Goal: Information Seeking & Learning: Find contact information

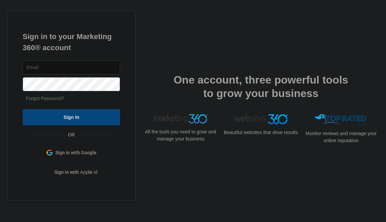
type input "[EMAIL_ADDRESS][DOMAIN_NAME]"
click at [88, 120] on input "Sign In" at bounding box center [72, 117] width 98 height 16
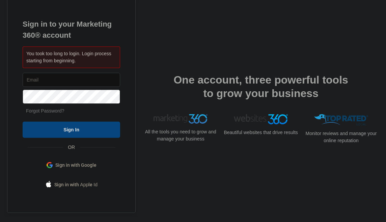
type input "[EMAIL_ADDRESS][DOMAIN_NAME]"
click at [84, 131] on input "Sign In" at bounding box center [72, 130] width 98 height 16
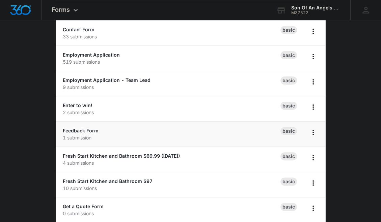
scroll to position [90, 0]
click at [88, 55] on link "Employment Application" at bounding box center [91, 55] width 57 height 6
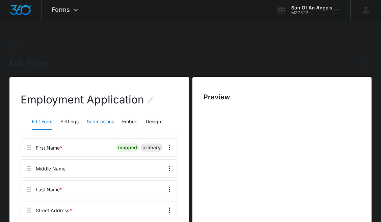
click at [103, 121] on button "Submissions" at bounding box center [100, 122] width 27 height 16
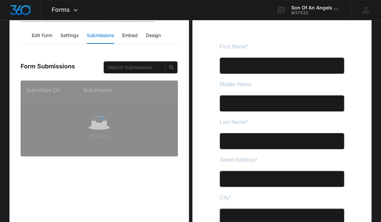
scroll to position [94, 0]
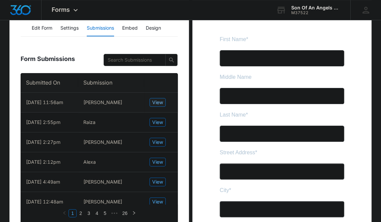
click at [156, 98] on button "View" at bounding box center [158, 102] width 16 height 9
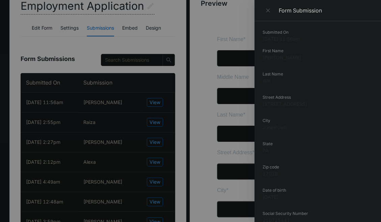
click at [117, 55] on div at bounding box center [190, 111] width 381 height 222
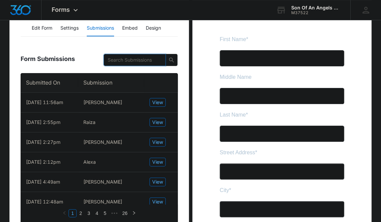
click at [117, 61] on input "text" at bounding box center [132, 59] width 49 height 7
paste input "[PHONE_NUMBER]"
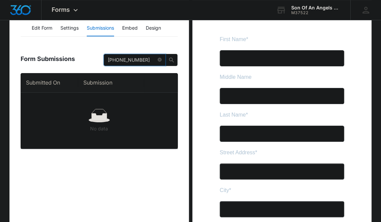
click at [133, 59] on input "[PHONE_NUMBER]" at bounding box center [132, 59] width 49 height 7
click at [123, 59] on input "[PHONE_NUMBER]" at bounding box center [132, 59] width 49 height 7
click at [111, 59] on input "(7179543291" at bounding box center [132, 59] width 49 height 7
click at [144, 58] on input "7179543291" at bounding box center [132, 59] width 49 height 7
type input "7179543291"
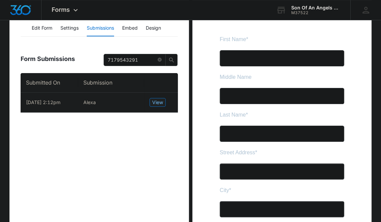
click at [159, 99] on span "View" at bounding box center [157, 102] width 11 height 7
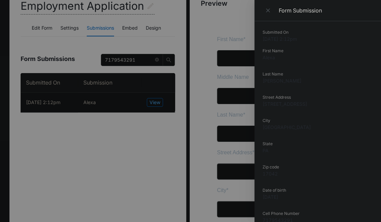
click at [269, 59] on dd "Alexa" at bounding box center [318, 57] width 110 height 7
copy dd "Alexa"
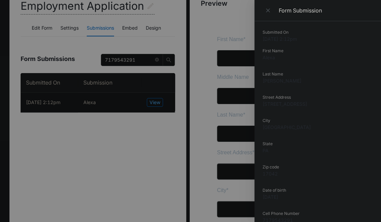
click at [25, 108] on div at bounding box center [190, 111] width 381 height 222
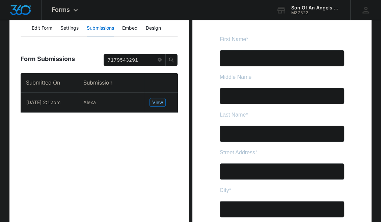
click at [155, 101] on span "View" at bounding box center [157, 102] width 11 height 7
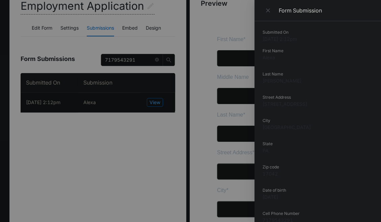
click at [272, 81] on dd "[PERSON_NAME]" at bounding box center [318, 80] width 110 height 7
copy dd "[PERSON_NAME]"
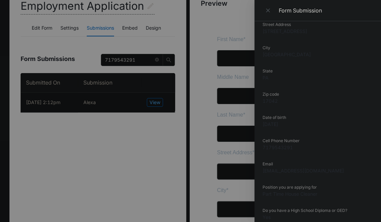
click at [285, 149] on dd "7179543291" at bounding box center [318, 147] width 110 height 7
copy dd "7179543291"
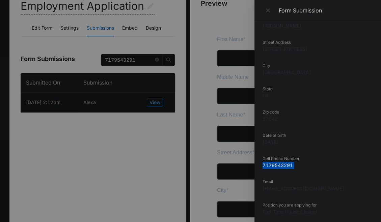
scroll to position [54, 0]
click at [277, 49] on dd "[STREET_ADDRESS]" at bounding box center [318, 50] width 110 height 7
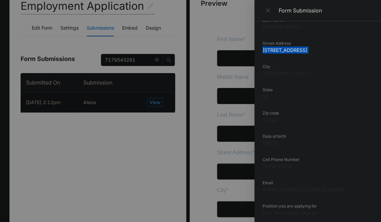
copy dd "[STREET_ADDRESS]"
click at [342, 210] on dd "Part Time House Cleaner" at bounding box center [318, 213] width 110 height 7
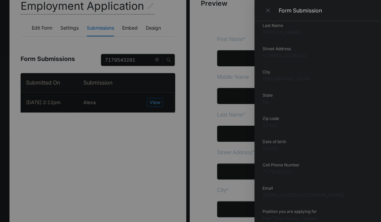
scroll to position [47, 0]
drag, startPoint x: 263, startPoint y: 189, endPoint x: 332, endPoint y: 195, distance: 69.5
click at [332, 195] on div "Email [EMAIL_ADDRESS][DOMAIN_NAME]" at bounding box center [318, 196] width 110 height 18
copy div "Email [EMAIL_ADDRESS][DOMAIN_NAME]"
